Goal: Transaction & Acquisition: Download file/media

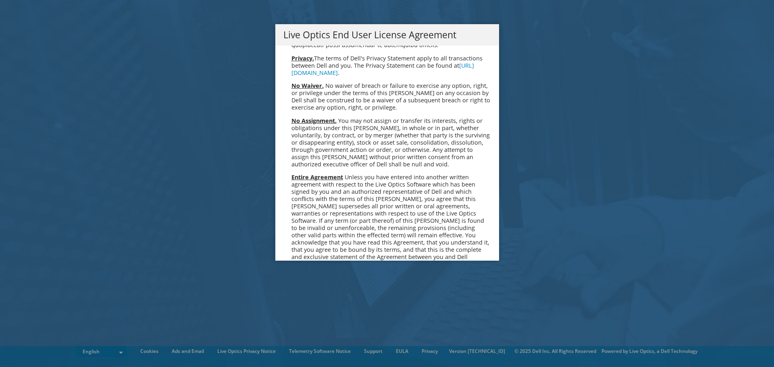
scroll to position [3049, 0]
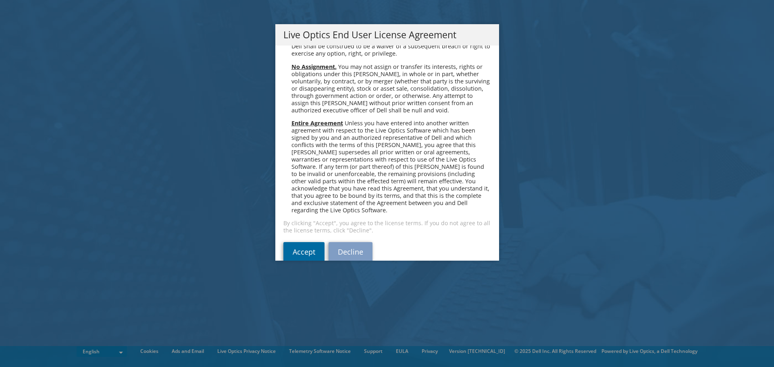
click at [293, 244] on link "Accept" at bounding box center [303, 251] width 41 height 19
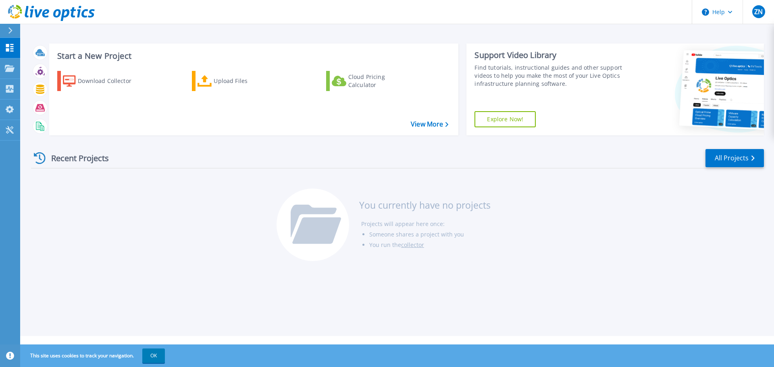
click at [530, 117] on link "Explore Now!" at bounding box center [505, 119] width 61 height 16
click at [290, 40] on div "Start a New Project Download Collector Upload Files Cloud Pricing Calculator Vi…" at bounding box center [397, 89] width 733 height 105
click at [370, 81] on div "Cloud Pricing Calculator" at bounding box center [380, 81] width 65 height 16
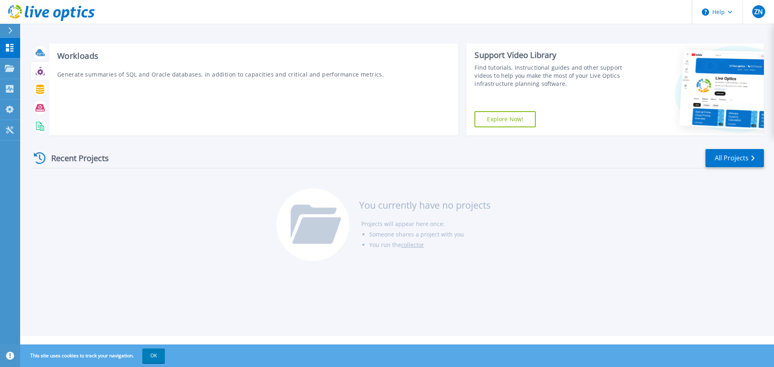
click at [40, 75] on icon at bounding box center [39, 71] width 9 height 9
click at [41, 88] on icon at bounding box center [39, 89] width 9 height 9
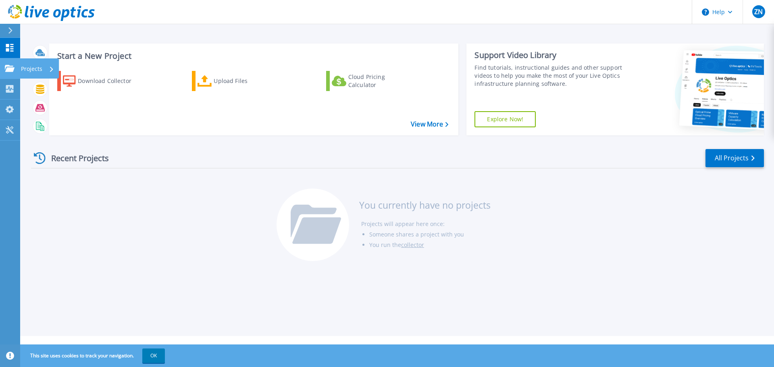
click at [8, 68] on icon at bounding box center [10, 68] width 10 height 7
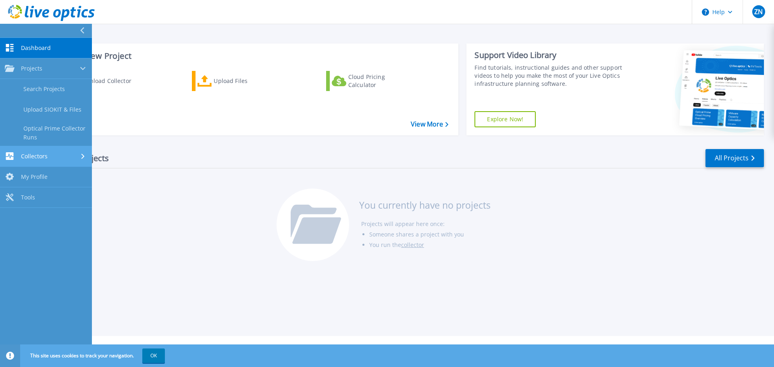
click at [30, 156] on span "Collectors" at bounding box center [34, 156] width 27 height 7
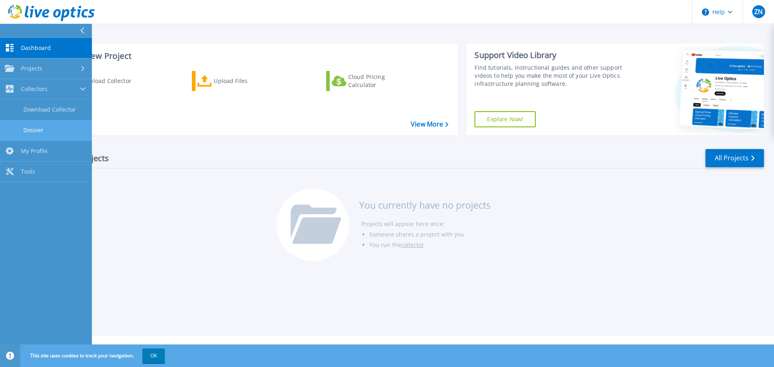
click at [53, 132] on link "Dossier" at bounding box center [46, 130] width 92 height 21
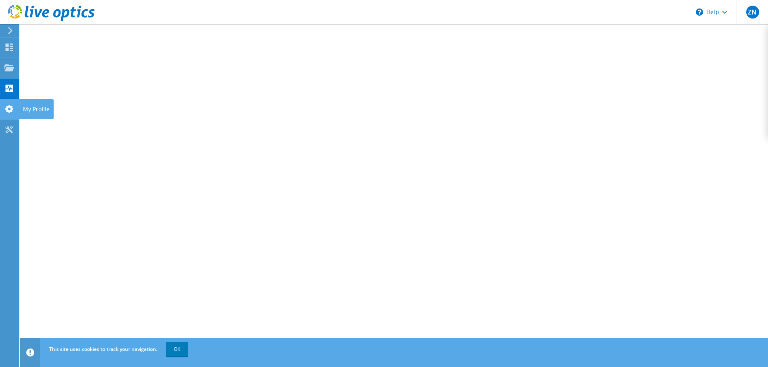
click at [11, 111] on use at bounding box center [9, 109] width 8 height 8
click at [8, 127] on use at bounding box center [9, 130] width 8 height 8
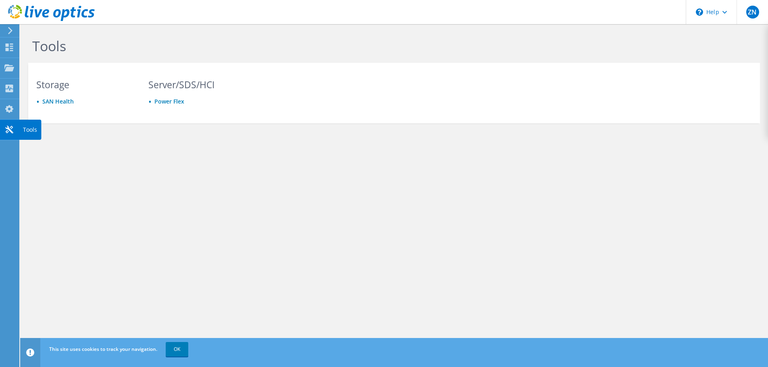
click at [8, 130] on icon at bounding box center [9, 130] width 10 height 8
click at [164, 101] on link "Power Flex" at bounding box center [169, 102] width 30 height 8
click at [68, 102] on link "SAN Health" at bounding box center [57, 102] width 31 height 8
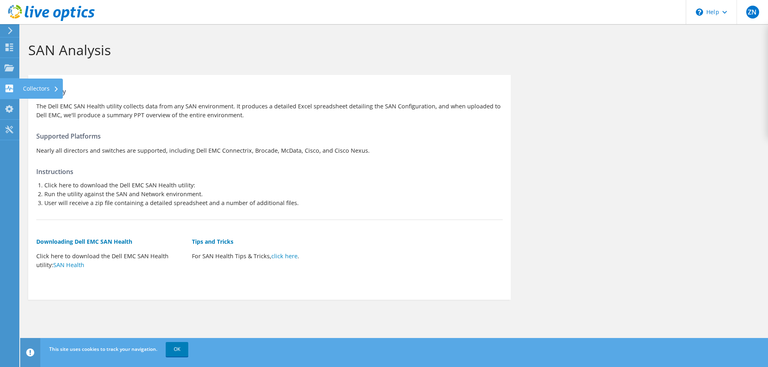
click at [13, 89] on icon at bounding box center [9, 89] width 10 height 8
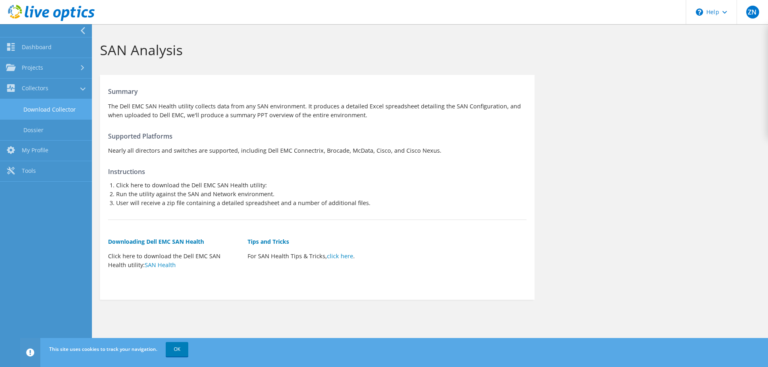
click at [29, 117] on link "Download Collector" at bounding box center [46, 109] width 92 height 21
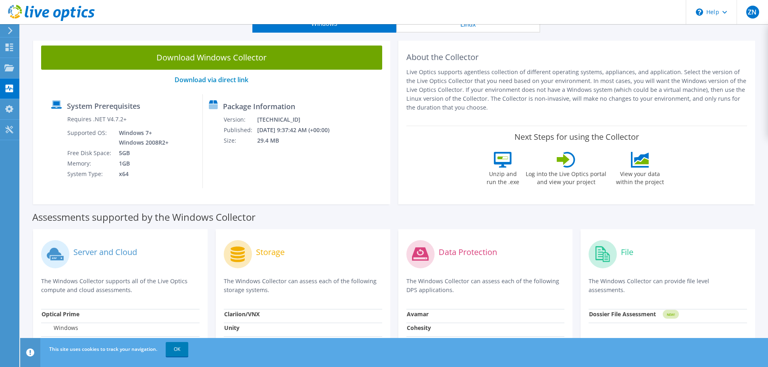
scroll to position [81, 0]
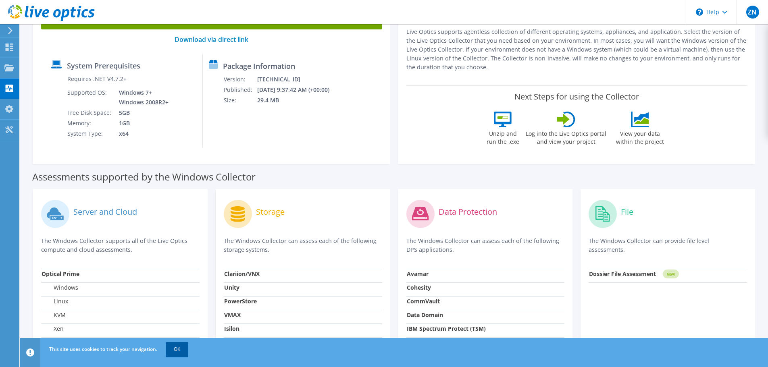
click at [187, 345] on link "OK" at bounding box center [177, 349] width 23 height 15
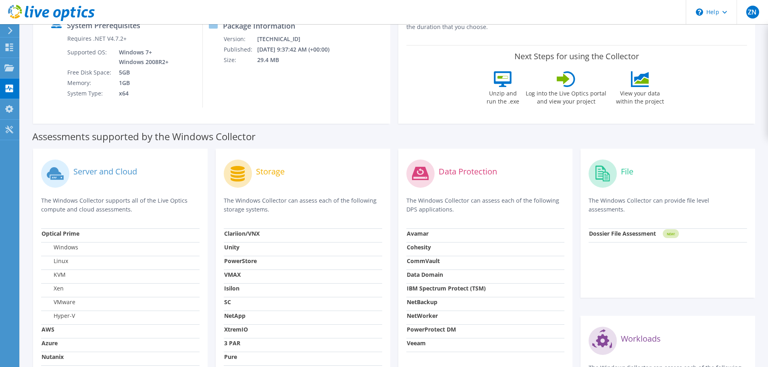
scroll to position [161, 0]
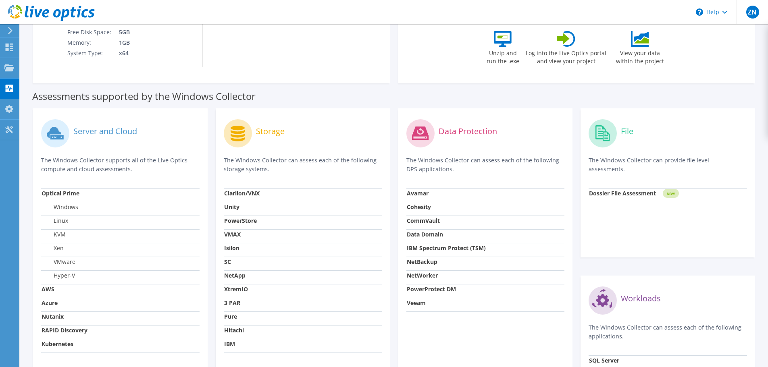
click at [560, 90] on div "Assessments supported by the Windows Collector" at bounding box center [394, 94] width 724 height 20
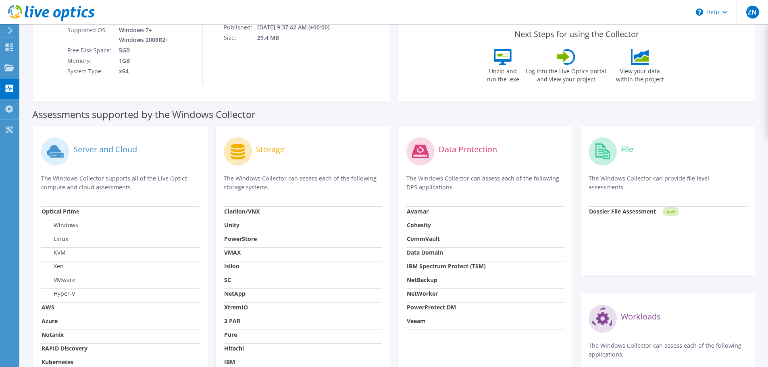
scroll to position [179, 0]
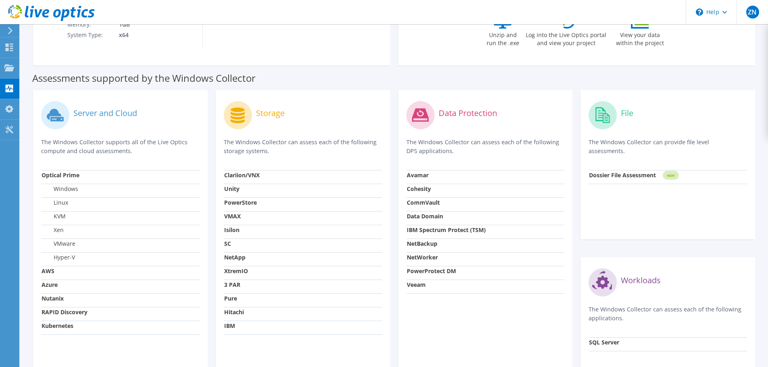
click at [34, 77] on label "Assessments supported by the Windows Collector" at bounding box center [143, 78] width 223 height 8
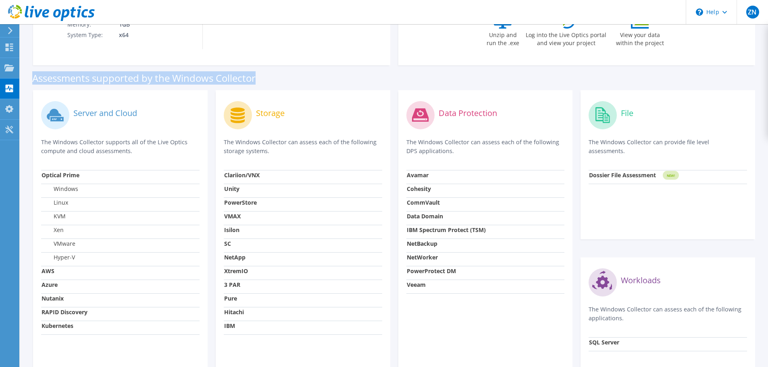
drag, startPoint x: 34, startPoint y: 77, endPoint x: 263, endPoint y: 73, distance: 229.0
click at [263, 73] on div "Assessments supported by the Windows Collector" at bounding box center [394, 76] width 724 height 20
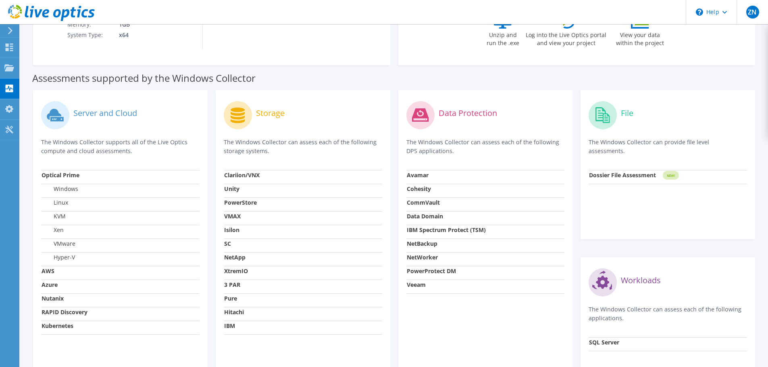
click at [273, 79] on div "Assessments supported by the Windows Collector" at bounding box center [394, 76] width 724 height 20
click at [274, 79] on div "Assessments supported by the Windows Collector" at bounding box center [394, 76] width 724 height 20
click at [377, 80] on div "Assessments supported by the Windows Collector" at bounding box center [394, 76] width 724 height 20
